Goal: Transaction & Acquisition: Purchase product/service

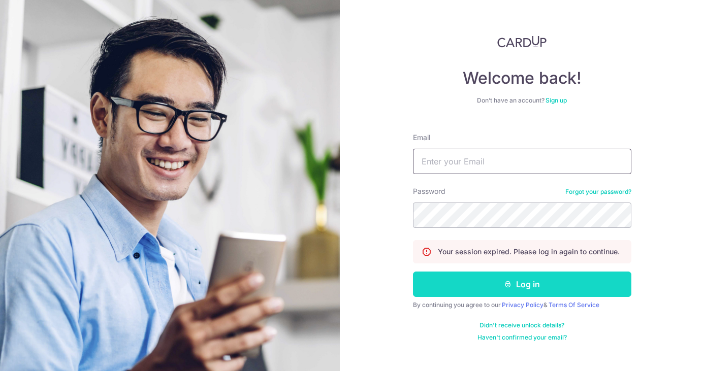
type input "[EMAIL_ADDRESS][DOMAIN_NAME]"
click at [530, 281] on button "Log in" at bounding box center [522, 284] width 218 height 25
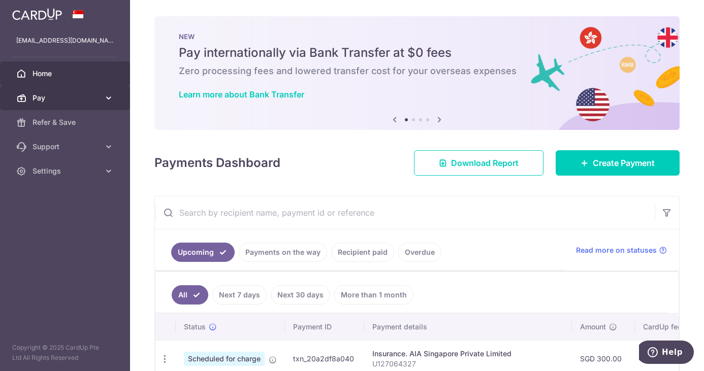
click at [69, 101] on span "Pay" at bounding box center [66, 98] width 67 height 10
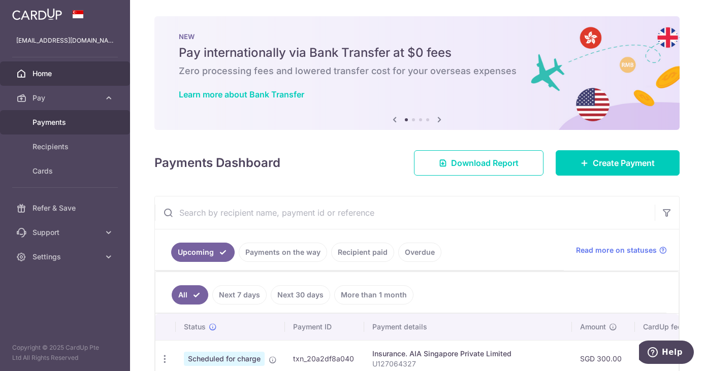
click at [64, 120] on span "Payments" at bounding box center [66, 122] width 67 height 10
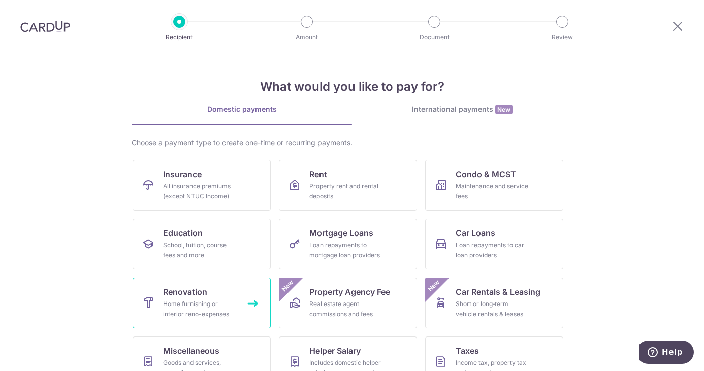
click at [182, 306] on div "Home furnishing or interior reno-expenses" at bounding box center [199, 309] width 73 height 20
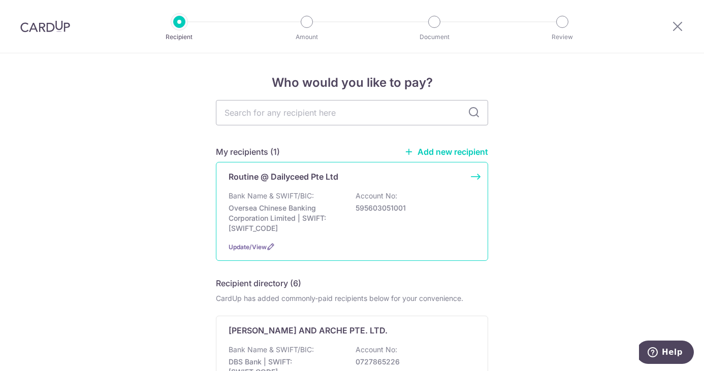
click at [328, 185] on div "Routine @ Dailyceed Pte Ltd Bank Name & SWIFT/BIC: Oversea Chinese Banking Corp…" at bounding box center [352, 211] width 272 height 99
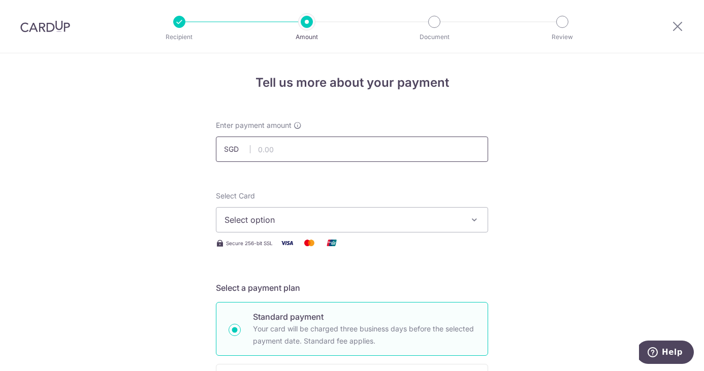
click at [322, 159] on input "text" at bounding box center [352, 149] width 272 height 25
click at [326, 155] on input "text" at bounding box center [352, 149] width 272 height 25
type input "8"
type input "32,865.70"
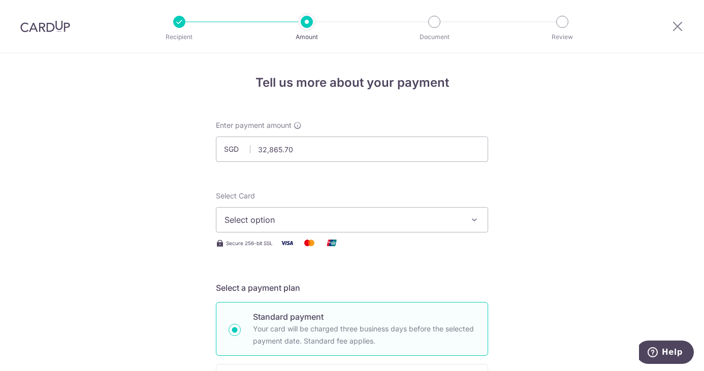
click at [396, 221] on span "Select option" at bounding box center [342, 220] width 237 height 12
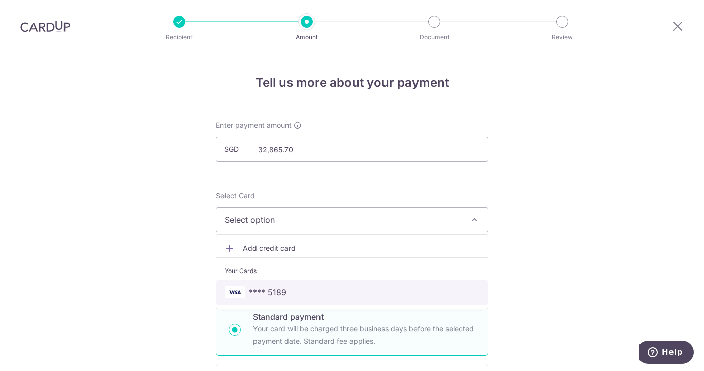
click at [372, 286] on span "**** 5189" at bounding box center [351, 292] width 255 height 12
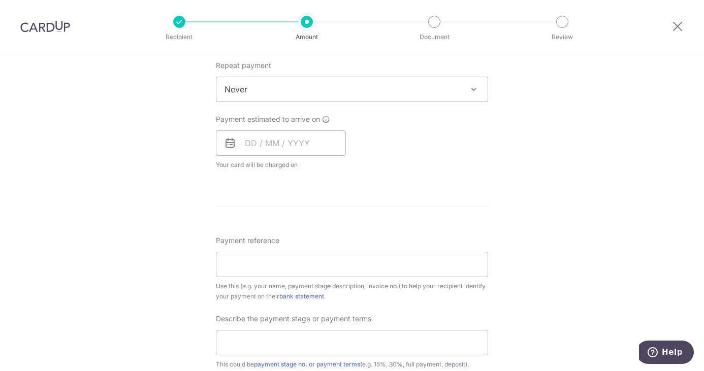
scroll to position [355, 0]
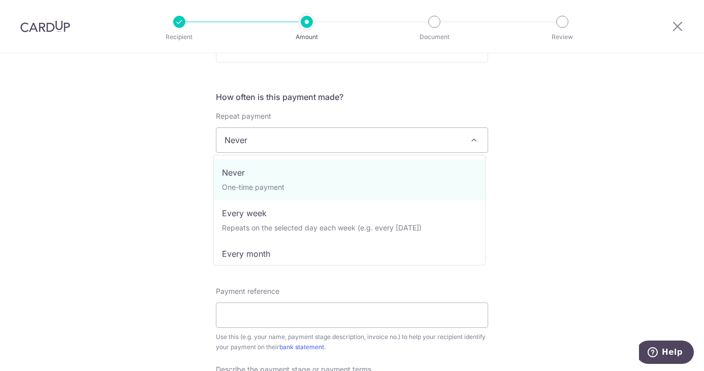
click at [397, 145] on span "Never" at bounding box center [351, 140] width 271 height 24
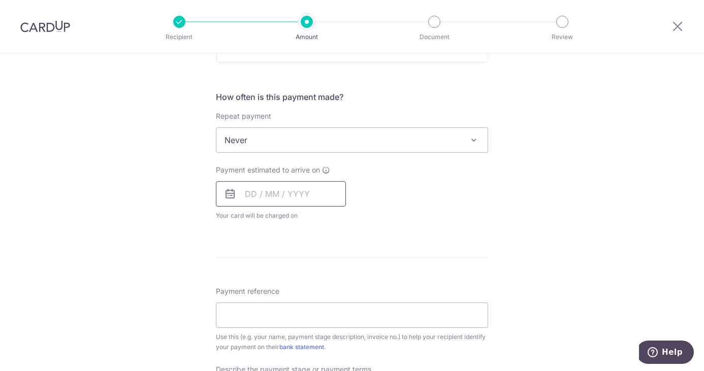
click at [264, 192] on input "text" at bounding box center [281, 193] width 130 height 25
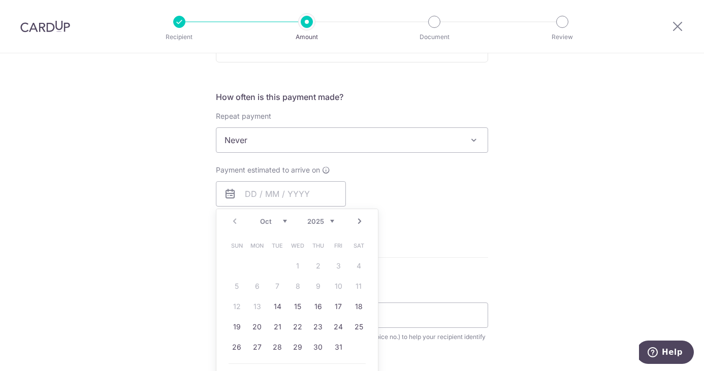
click at [336, 290] on table "Sun Mon Tue Wed Thu Fri Sat 1 2 3 4 5 6 7 8 9 10 11 12 13 14 15 16 17 18 19 20 …" at bounding box center [297, 297] width 142 height 122
click at [271, 310] on link "14" at bounding box center [277, 307] width 16 height 16
type input "14/10/2025"
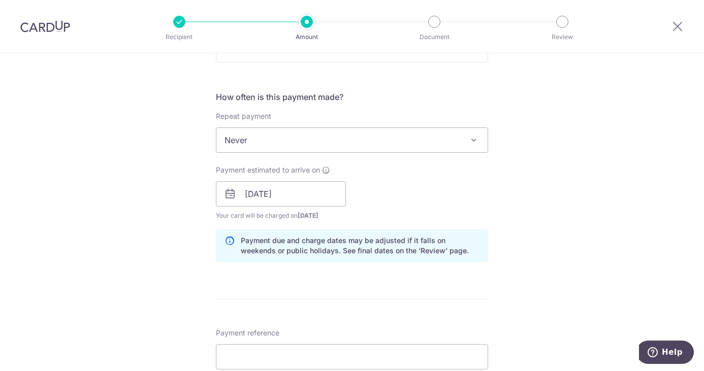
click at [570, 275] on div "Tell us more about your payment Enter payment amount SGD 32,865.70 32865.70 Sel…" at bounding box center [352, 212] width 704 height 1028
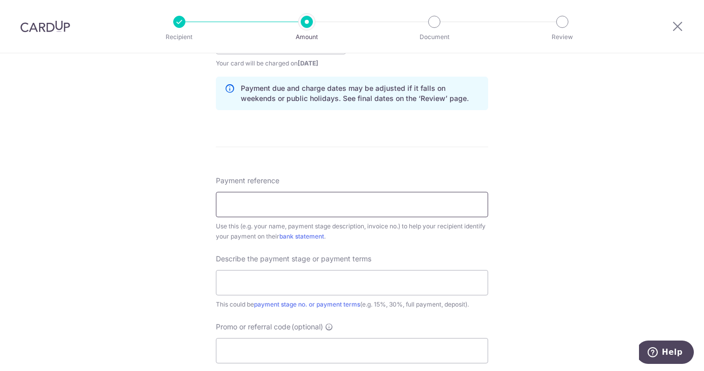
click at [321, 205] on input "Payment reference" at bounding box center [352, 204] width 272 height 25
click at [359, 196] on input "Payment reference" at bounding box center [352, 204] width 272 height 25
click at [312, 275] on input "text" at bounding box center [352, 282] width 272 height 25
click at [643, 194] on div "Tell us more about your payment Enter payment amount SGD 32,865.70 32865.70 Sel…" at bounding box center [352, 59] width 704 height 1028
click at [374, 205] on input "Payment reference" at bounding box center [352, 204] width 272 height 25
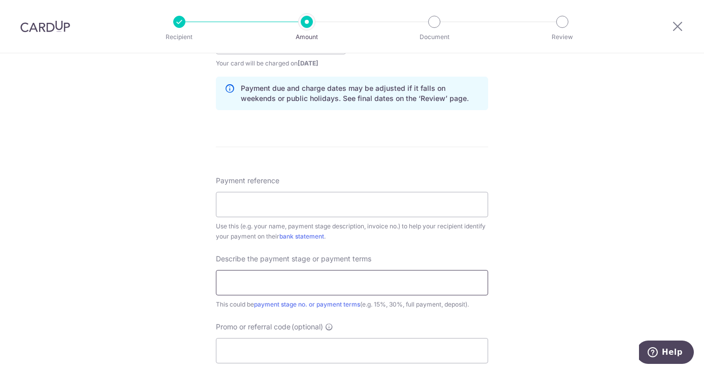
click at [357, 287] on input "text" at bounding box center [352, 282] width 272 height 25
type input "45%"
click at [611, 313] on div "Tell us more about your payment Enter payment amount SGD 32,865.70 32865.70 Sel…" at bounding box center [352, 59] width 704 height 1028
click at [355, 345] on input "Promo or referral code (optional)" at bounding box center [352, 350] width 272 height 25
paste input "RENO25ONE"
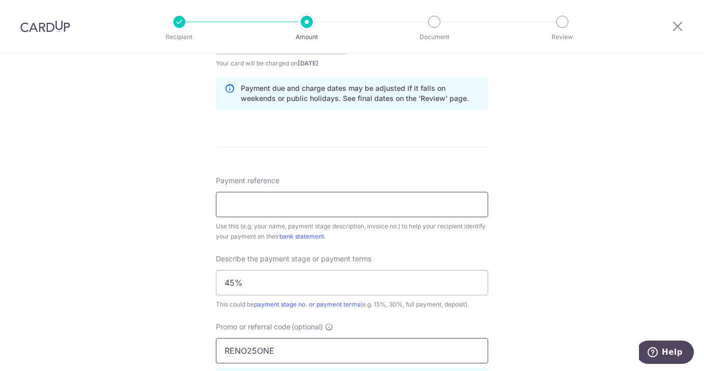
type input "RENO25ONE"
click at [311, 209] on input "Payment reference" at bounding box center [352, 204] width 272 height 25
click at [559, 183] on div "Tell us more about your payment Enter payment amount SGD 32,865.70 32865.70 Sel…" at bounding box center [352, 82] width 704 height 1074
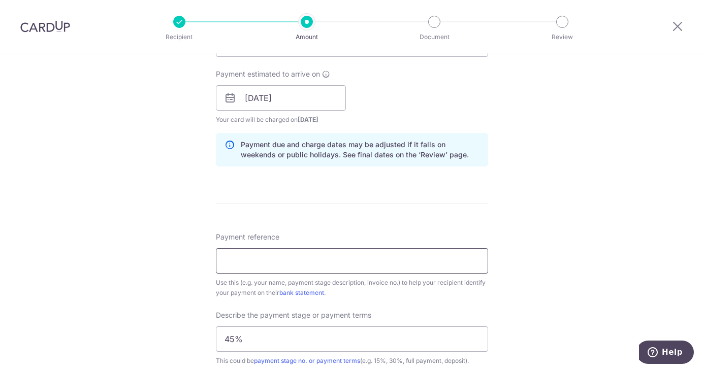
click at [287, 267] on input "Payment reference" at bounding box center [352, 260] width 272 height 25
click at [570, 289] on div "Tell us more about your payment Enter payment amount SGD 32,865.70 32865.70 Sel…" at bounding box center [352, 139] width 704 height 1074
click at [575, 214] on div "Tell us more about your payment Enter payment amount SGD 32,865.70 32865.70 Sel…" at bounding box center [352, 139] width 704 height 1074
click at [287, 263] on input "Payment reference" at bounding box center [352, 260] width 272 height 25
click at [596, 245] on div "Tell us more about your payment Enter payment amount SGD 32,865.70 32865.70 Sel…" at bounding box center [352, 139] width 704 height 1074
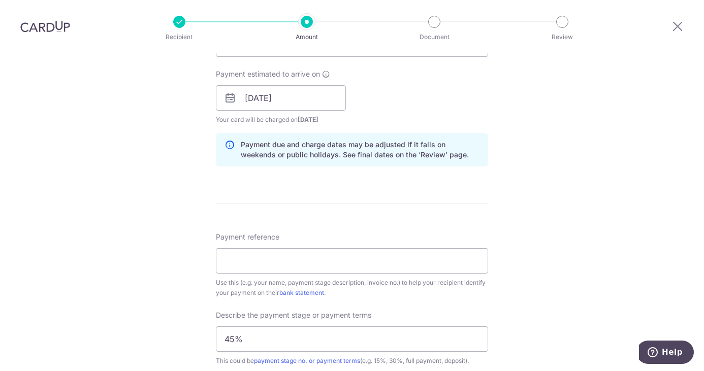
click at [591, 224] on div "Tell us more about your payment Enter payment amount SGD 32,865.70 32865.70 Sel…" at bounding box center [352, 139] width 704 height 1074
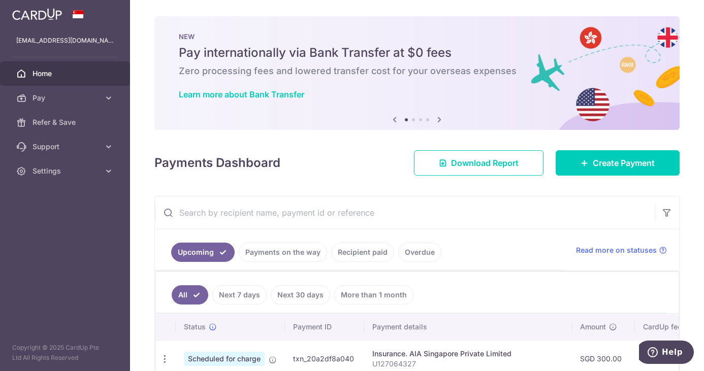
click at [363, 253] on link "Recipient paid" at bounding box center [362, 252] width 63 height 19
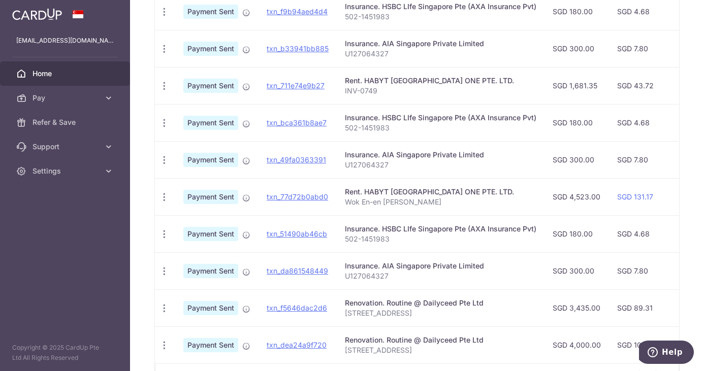
scroll to position [376, 0]
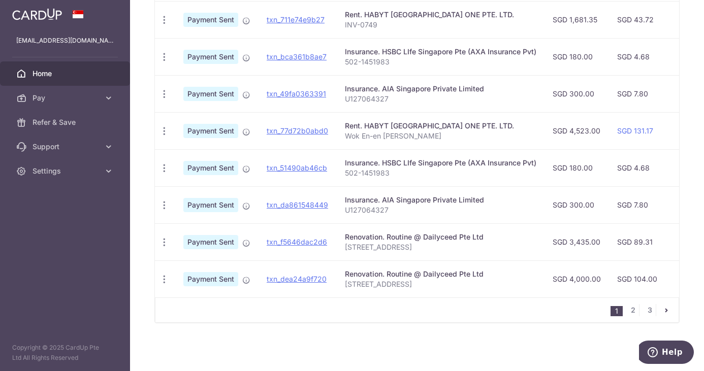
click at [220, 272] on span "Payment Sent" at bounding box center [210, 279] width 55 height 14
click at [251, 276] on td "Payment Sent" at bounding box center [216, 279] width 83 height 37
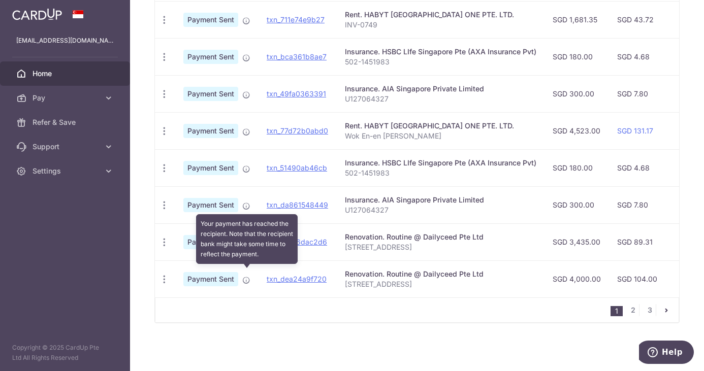
click at [249, 276] on icon at bounding box center [246, 280] width 8 height 8
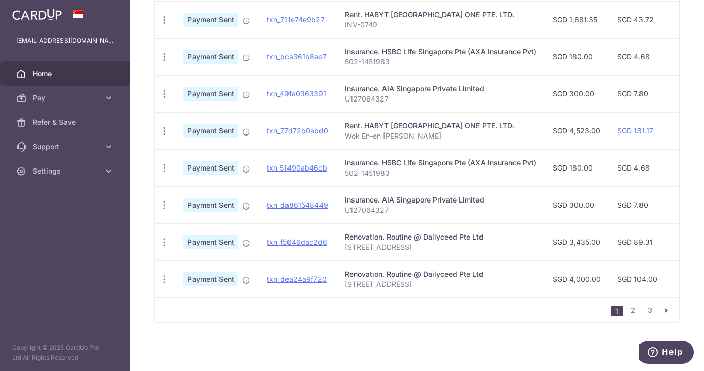
drag, startPoint x: 485, startPoint y: 256, endPoint x: 482, endPoint y: 268, distance: 12.1
click at [485, 261] on td "Renovation. Routine @ Dailyceed Pte Ltd 352 Clementi Avenue 2 03-125" at bounding box center [441, 279] width 208 height 37
click at [474, 279] on p "352 Clementi Avenue 2 03-125" at bounding box center [440, 284] width 191 height 10
click at [327, 271] on td "txn_dea24a9f720" at bounding box center [297, 279] width 78 height 37
click at [325, 275] on link "txn_dea24a9f720" at bounding box center [297, 279] width 60 height 9
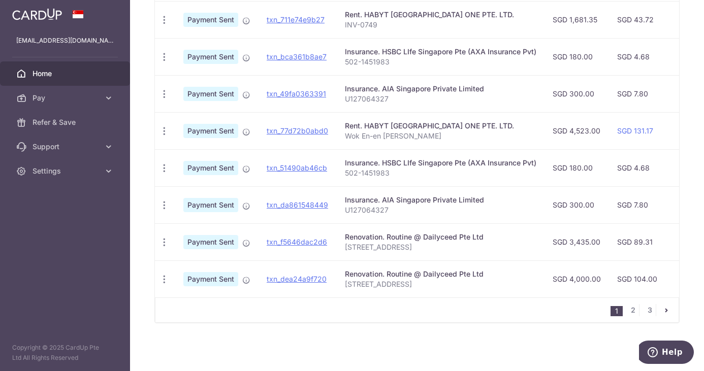
click at [649, 281] on td "SGD 104.00" at bounding box center [642, 279] width 66 height 37
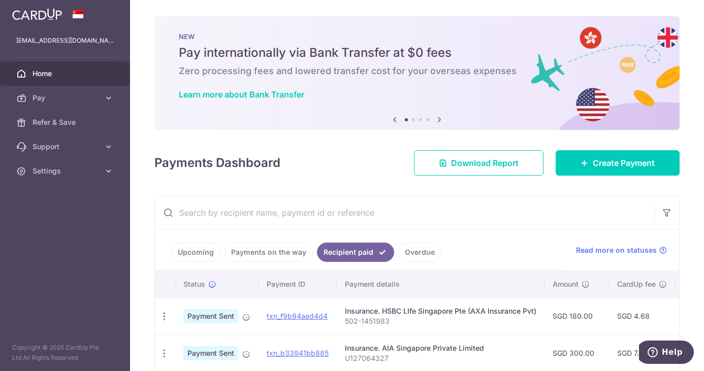
click at [686, 23] on div "× Pause Schedule Pause all future payments in this series Pause just this one p…" at bounding box center [417, 185] width 574 height 371
click at [26, 103] on icon at bounding box center [21, 98] width 10 height 10
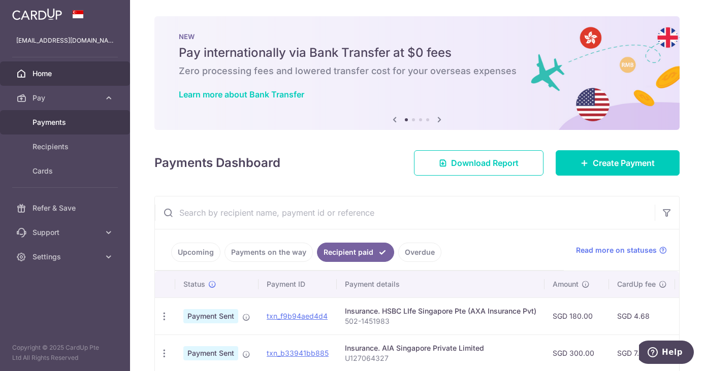
click at [59, 125] on span "Payments" at bounding box center [66, 122] width 67 height 10
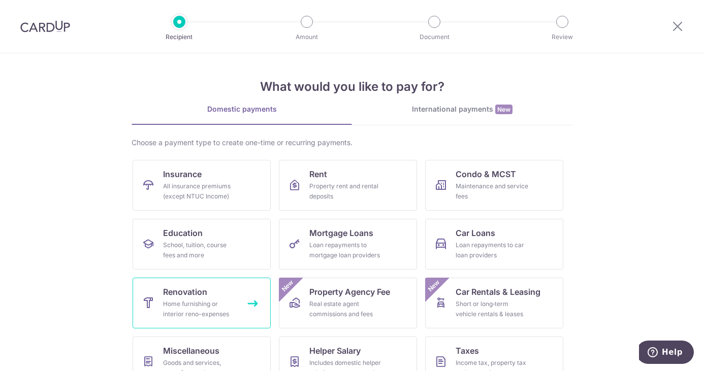
click at [198, 295] on span "Renovation" at bounding box center [185, 292] width 44 height 12
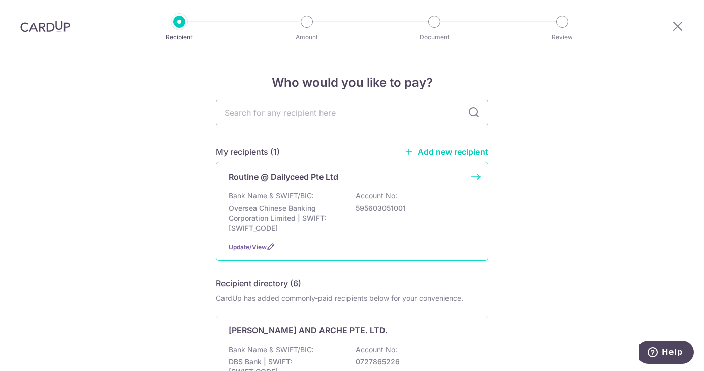
click at [333, 191] on div "Bank Name & SWIFT/BIC: Oversea Chinese Banking Corporation Limited | SWIFT: [SW…" at bounding box center [352, 212] width 247 height 43
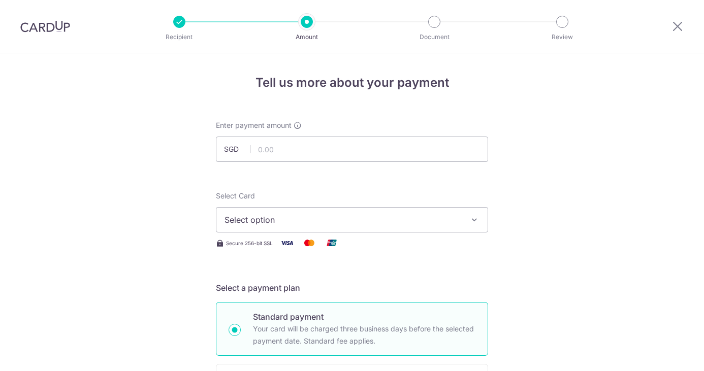
click at [316, 160] on input "text" at bounding box center [352, 149] width 272 height 25
type input "32,865.70"
click at [418, 221] on span "Select option" at bounding box center [342, 220] width 237 height 12
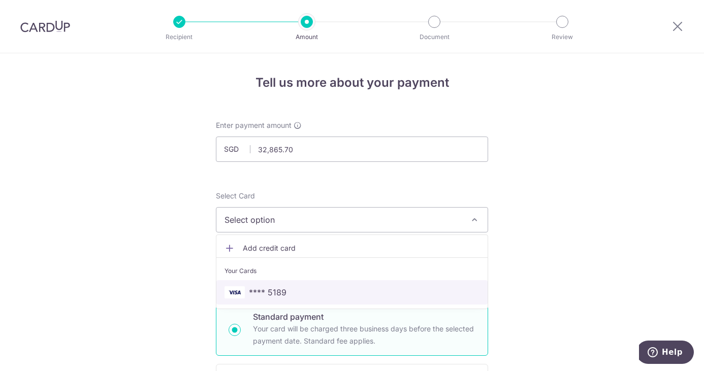
click at [345, 286] on link "**** 5189" at bounding box center [351, 292] width 271 height 24
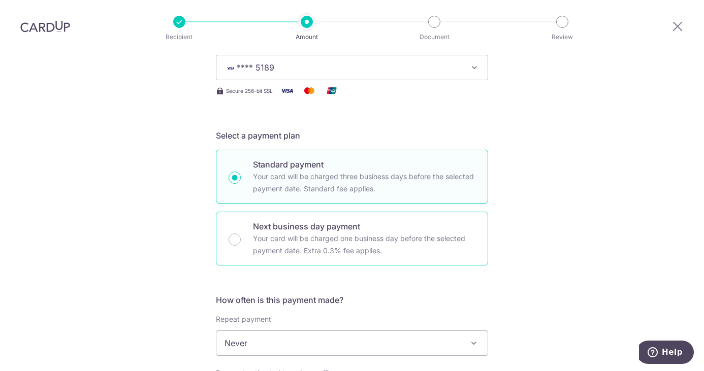
scroll to position [254, 0]
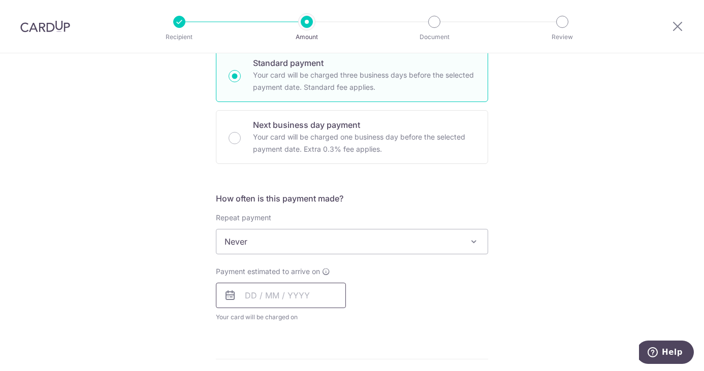
click at [315, 302] on input "text" at bounding box center [281, 295] width 130 height 25
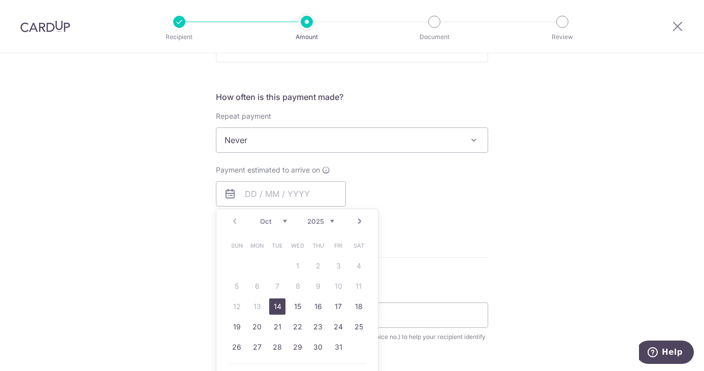
click at [276, 310] on link "14" at bounding box center [277, 307] width 16 height 16
type input "14/10/2025"
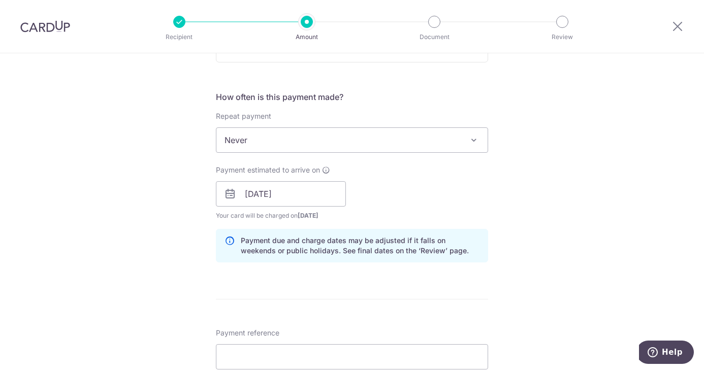
click at [528, 231] on div "Tell us more about your payment Enter payment amount SGD 32,865.70 32865.70 Sel…" at bounding box center [352, 212] width 704 height 1028
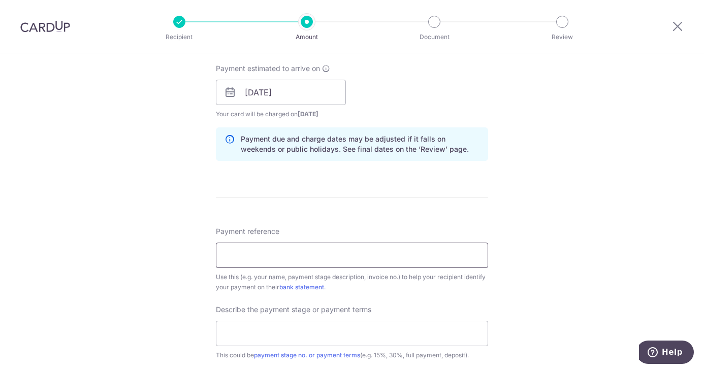
click at [263, 258] on input "Payment reference" at bounding box center [352, 255] width 272 height 25
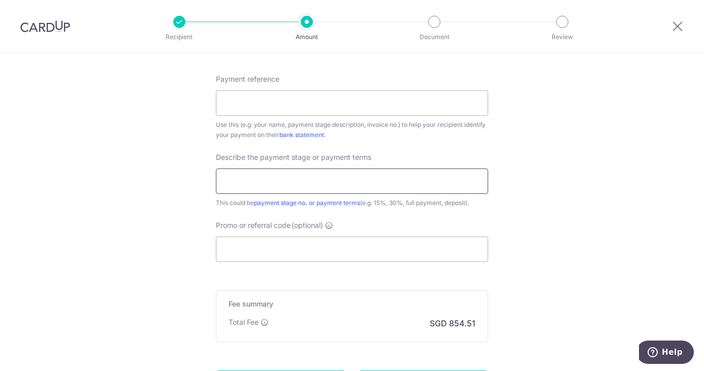
click at [264, 192] on input "text" at bounding box center [352, 181] width 272 height 25
type input "45%"
click at [273, 252] on input "Promo or referral code (optional)" at bounding box center [352, 249] width 272 height 25
paste input "RAD-25/EY/0022"
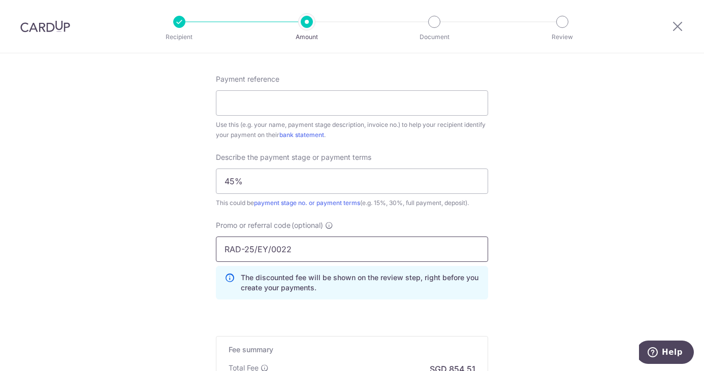
type input "RAD-25/EY/0022"
click at [263, 100] on input "Payment reference" at bounding box center [352, 102] width 272 height 25
paste input "RAD-25/EY/0022"
type input "352 Clementi Ave 2 RAD-25/EY/0022"
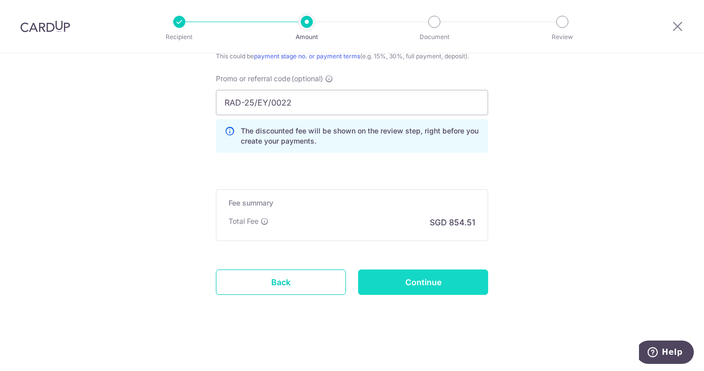
click at [438, 289] on input "Continue" at bounding box center [423, 282] width 130 height 25
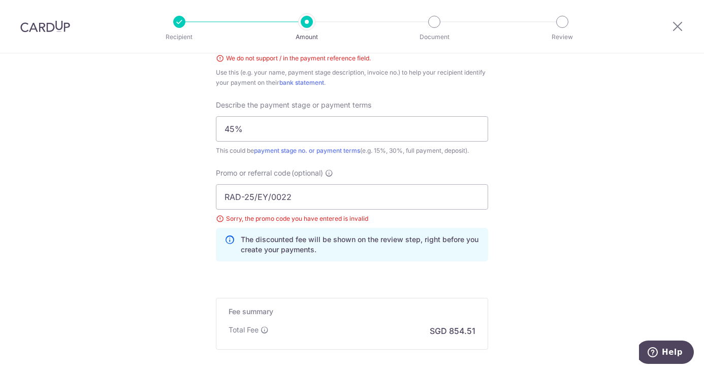
scroll to position [574, 0]
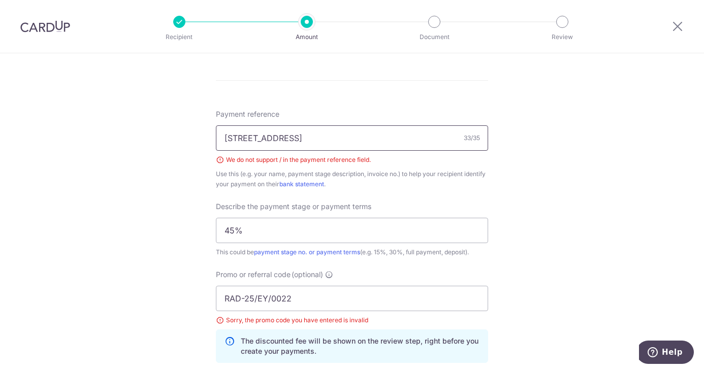
click at [330, 135] on input "352 Clementi Ave 2 RAD-25/EY/0022" at bounding box center [352, 137] width 272 height 25
type input "352 Clementi Ave 2 RAD-25 EY 0022"
click at [654, 193] on div "Tell us more about your payment Enter payment amount SGD 32,865.70 32865.70 Sel…" at bounding box center [352, 30] width 704 height 1103
click at [289, 297] on input "RAD-25/EY/0022" at bounding box center [352, 298] width 272 height 25
drag, startPoint x: 196, startPoint y: 296, endPoint x: 159, endPoint y: 296, distance: 37.1
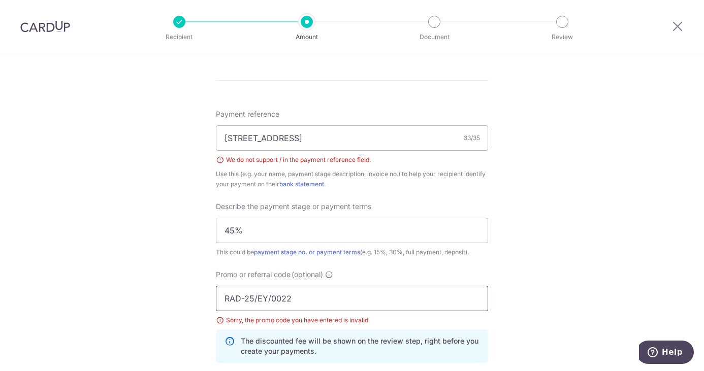
click at [159, 296] on div "Tell us more about your payment Enter payment amount SGD 32,865.70 32865.70 Sel…" at bounding box center [352, 30] width 704 height 1103
paste input "RAD-25/EY/0022"
type input "R"
click at [595, 254] on div "Tell us more about your payment Enter payment amount SGD 32,865.70 32865.70 Sel…" at bounding box center [352, 30] width 704 height 1103
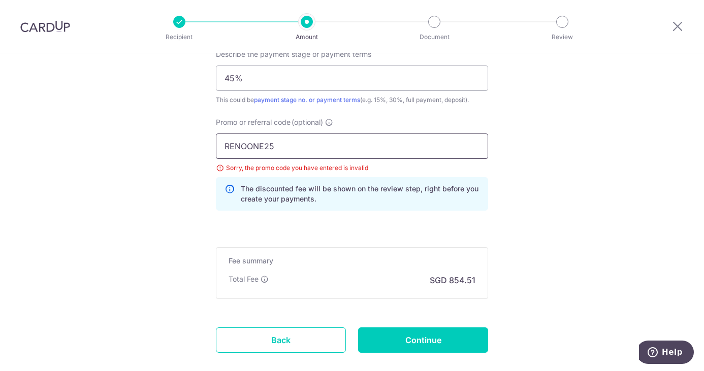
click at [241, 146] on input "RENOONE25" at bounding box center [352, 146] width 272 height 25
click at [295, 156] on input "RENOONE25" at bounding box center [352, 146] width 272 height 25
type input "RENO25ONE"
click button "Add Card" at bounding box center [0, 0] width 0 height 0
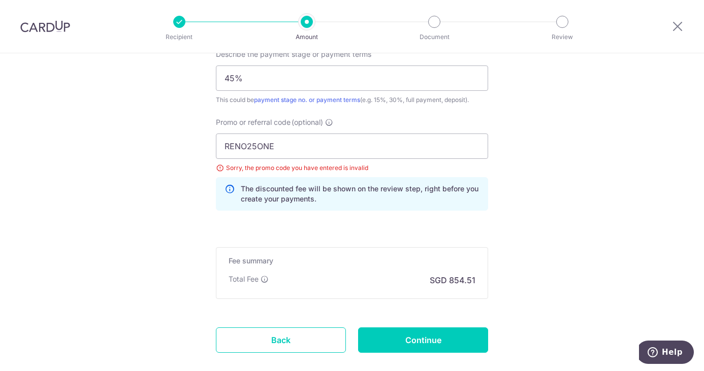
drag, startPoint x: 288, startPoint y: 145, endPoint x: 95, endPoint y: 142, distance: 192.5
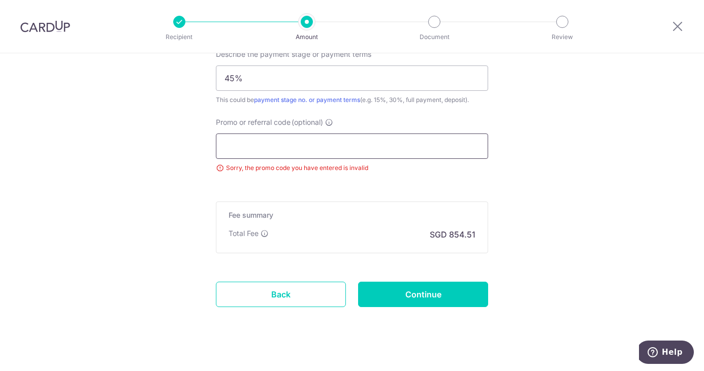
paste input "RENO25ONE"
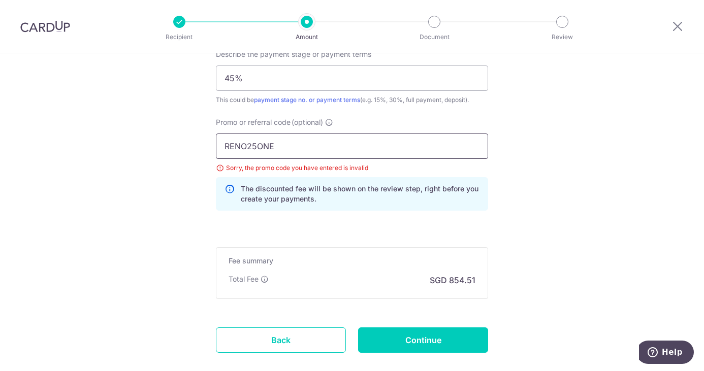
type input "RENO25ONE"
click at [447, 334] on input "Continue" at bounding box center [423, 340] width 130 height 25
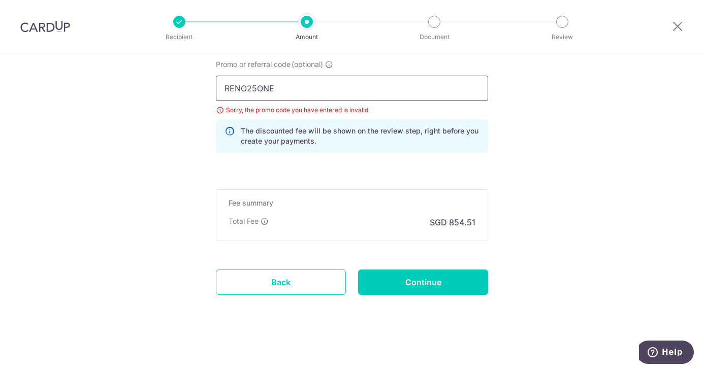
drag, startPoint x: 301, startPoint y: 90, endPoint x: 126, endPoint y: 91, distance: 175.2
click at [228, 94] on input "RENO25ONE" at bounding box center [352, 88] width 272 height 25
click at [226, 90] on input "RENO25ONE" at bounding box center [352, 88] width 272 height 25
type input "RENO25ONE"
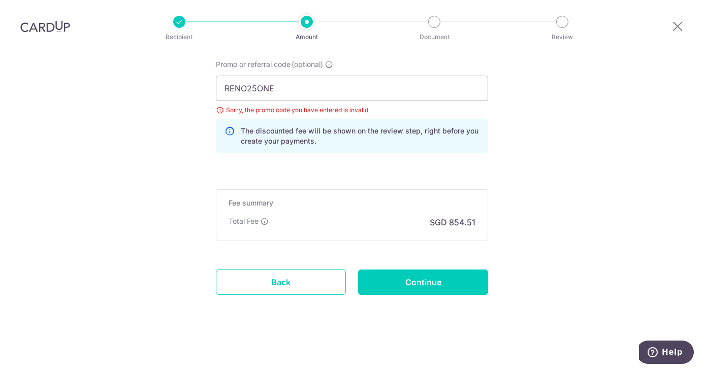
click at [449, 281] on input "Continue" at bounding box center [423, 282] width 130 height 25
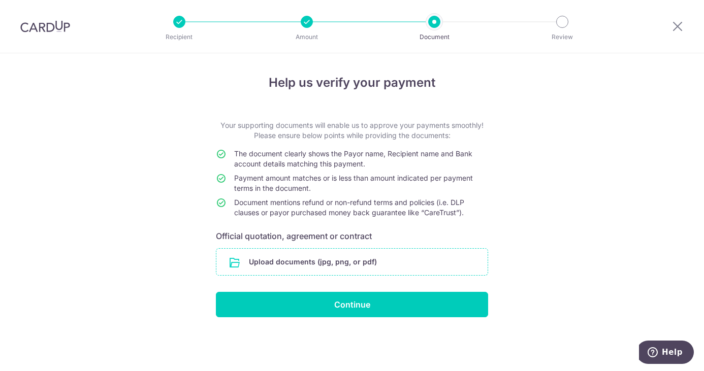
click at [290, 257] on input "file" at bounding box center [351, 262] width 271 height 26
click at [350, 257] on input "file" at bounding box center [351, 262] width 271 height 26
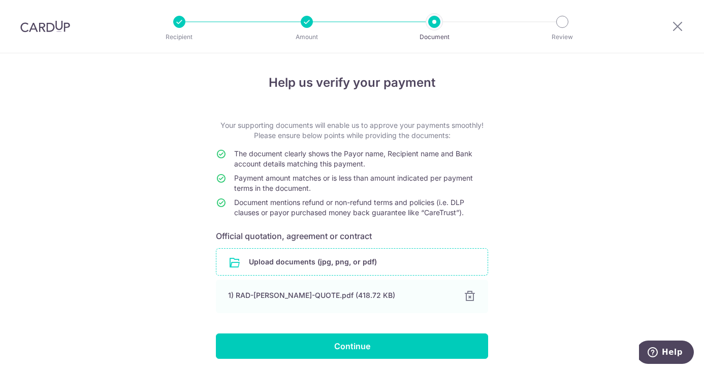
click at [581, 274] on div "Help us verify your payment Your supporting documents will enable us to approve…" at bounding box center [352, 229] width 704 height 353
click at [626, 204] on div "Help us verify your payment Your supporting documents will enable us to approve…" at bounding box center [352, 229] width 704 height 353
click at [385, 257] on input "file" at bounding box center [351, 262] width 271 height 26
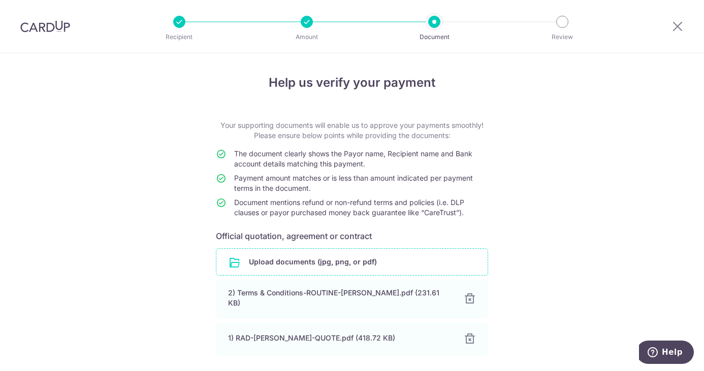
click at [608, 210] on div "Help us verify your payment Your supporting documents will enable us to approve…" at bounding box center [352, 251] width 704 height 396
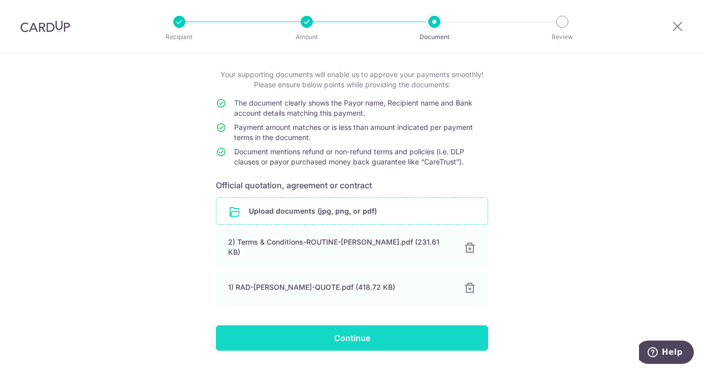
click at [365, 335] on input "Continue" at bounding box center [352, 338] width 272 height 25
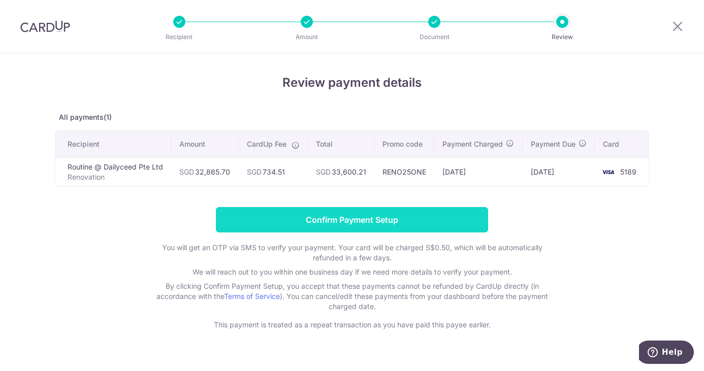
click at [360, 233] on input "Confirm Payment Setup" at bounding box center [352, 219] width 272 height 25
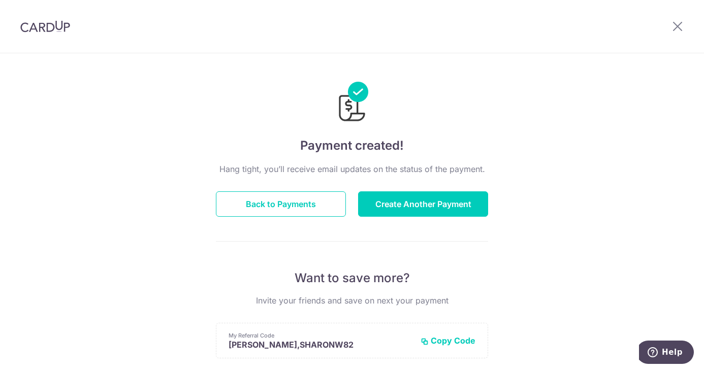
click at [596, 312] on div "Payment created! Hang tight, you’ll receive email updates on the status of the …" at bounding box center [352, 324] width 704 height 542
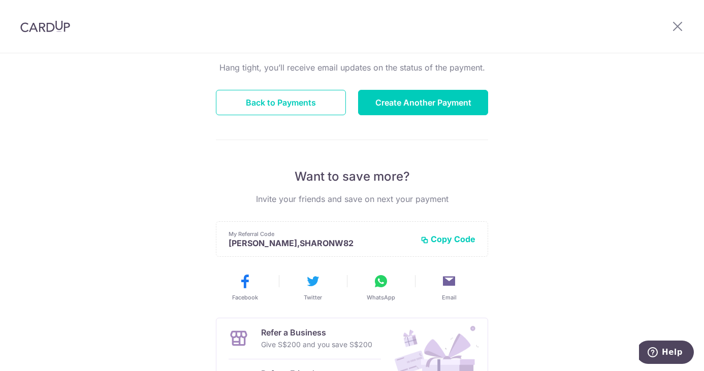
scroll to position [203, 0]
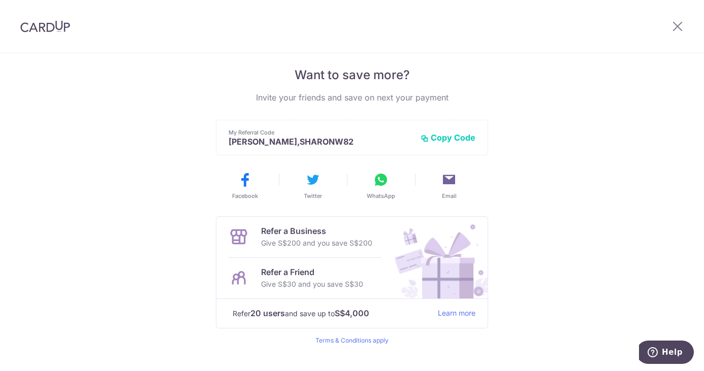
click at [620, 226] on div "Payment created! Hang tight, you’ll receive email updates on the status of the …" at bounding box center [352, 121] width 704 height 542
